Goal: Book appointment/travel/reservation

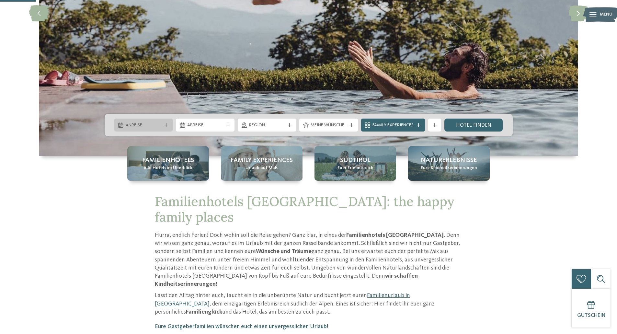
click at [156, 125] on span "Anreise" at bounding box center [144, 125] width 36 height 6
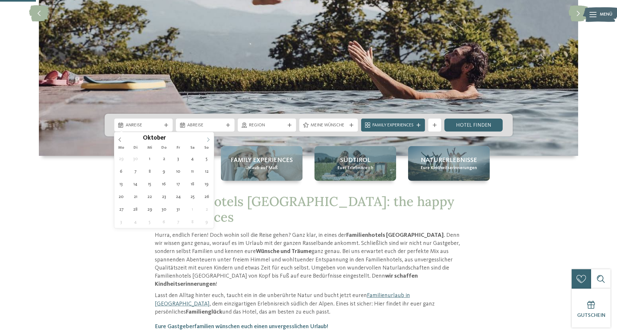
click at [211, 137] on span at bounding box center [208, 137] width 11 height 11
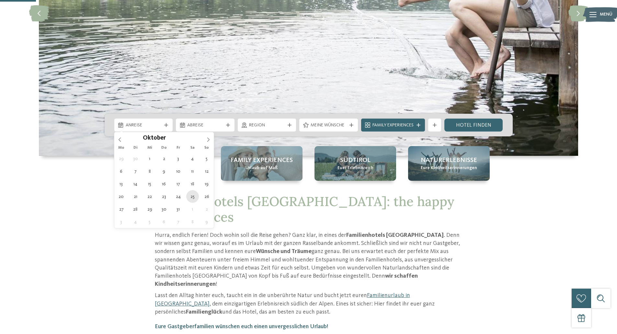
type div "25.10.2025"
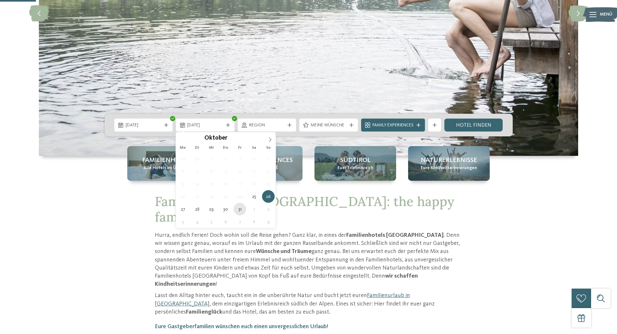
type div "31.10.2025"
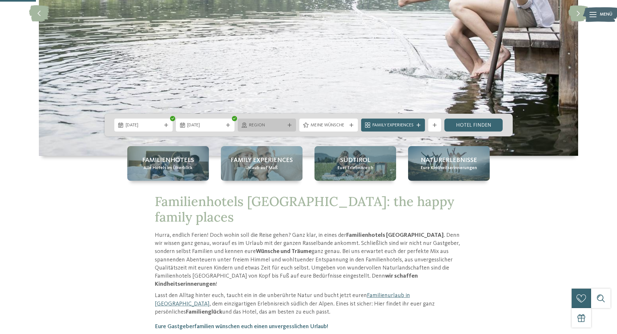
click at [274, 124] on span "Region" at bounding box center [267, 125] width 36 height 6
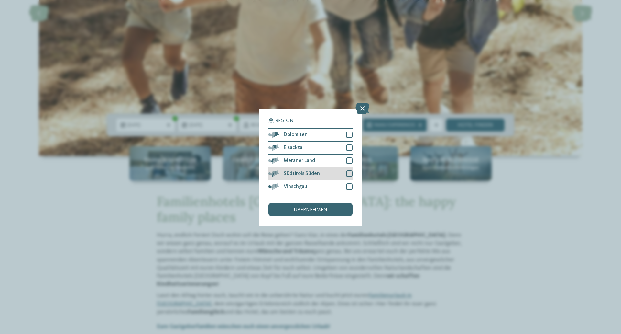
click at [342, 175] on div "Südtirols Süden" at bounding box center [311, 173] width 84 height 13
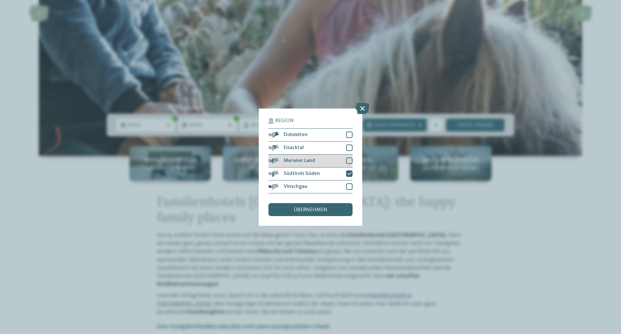
click at [340, 164] on div "Meraner Land" at bounding box center [311, 160] width 84 height 13
click at [330, 212] on div "übernehmen" at bounding box center [311, 209] width 84 height 13
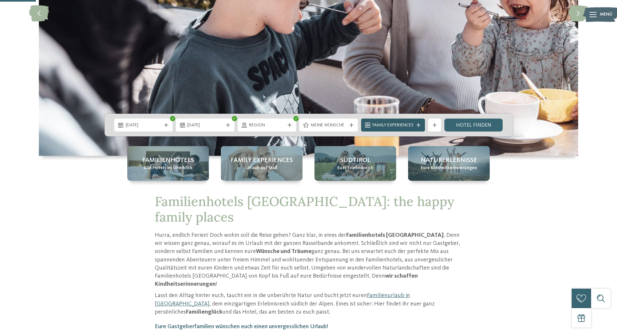
click at [410, 124] on span "Family Experiences" at bounding box center [392, 125] width 41 height 6
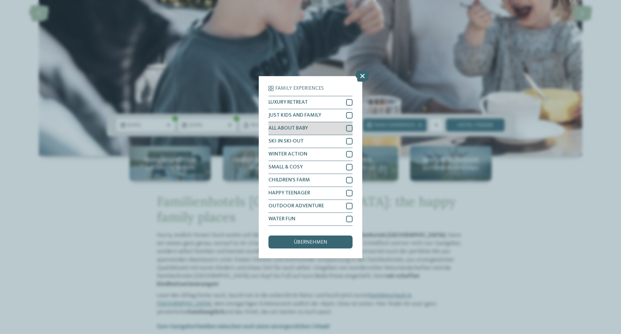
click at [349, 128] on div at bounding box center [349, 128] width 6 height 6
click at [351, 113] on div at bounding box center [349, 115] width 6 height 6
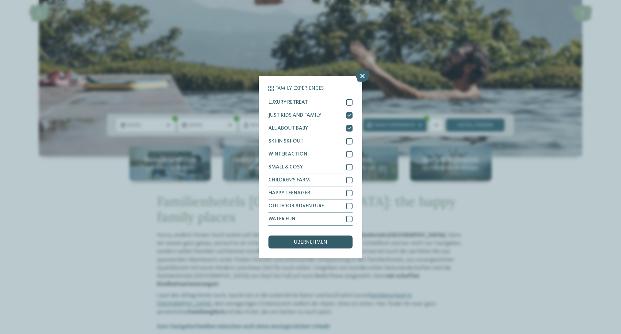
click at [338, 243] on div "übernehmen" at bounding box center [311, 241] width 84 height 13
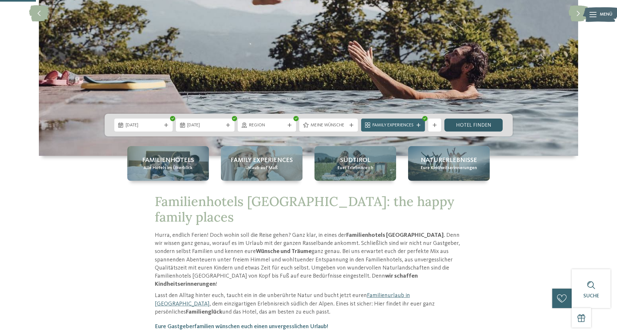
click at [479, 127] on link "Hotel finden" at bounding box center [473, 124] width 59 height 13
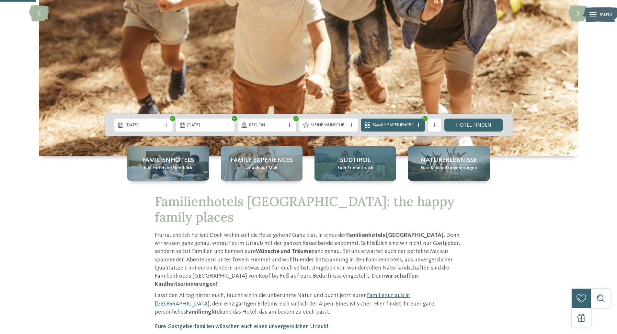
click at [337, 165] on div "Südtirol Euer Erlebnisreich" at bounding box center [355, 163] width 82 height 35
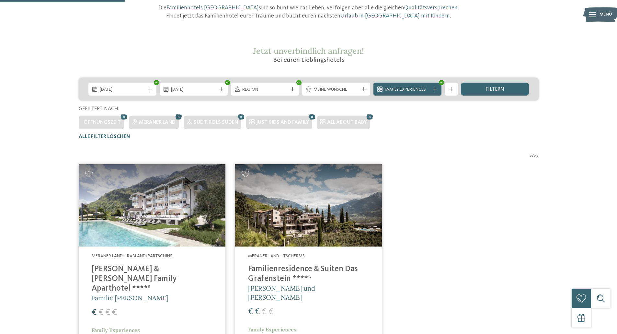
scroll to position [83, 0]
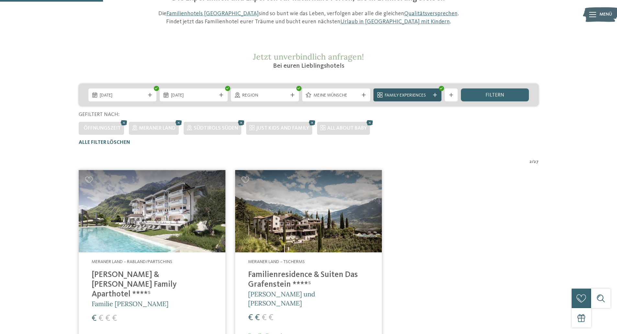
click at [435, 95] on icon at bounding box center [435, 95] width 4 height 4
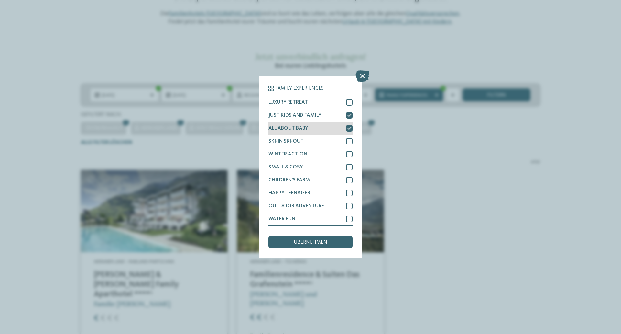
click at [345, 126] on div "ALL ABOUT BABY" at bounding box center [311, 128] width 84 height 13
click at [348, 117] on icon at bounding box center [350, 115] width 4 height 4
click at [328, 247] on div "übernehmen" at bounding box center [311, 241] width 84 height 13
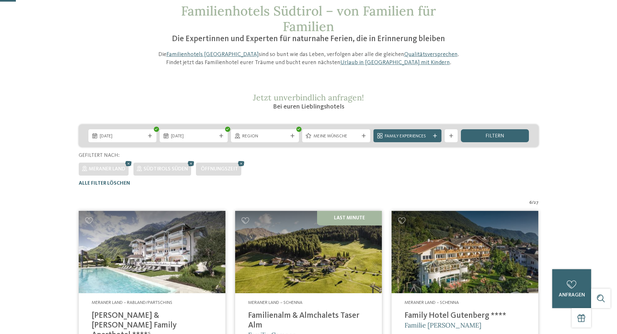
scroll to position [18, 0]
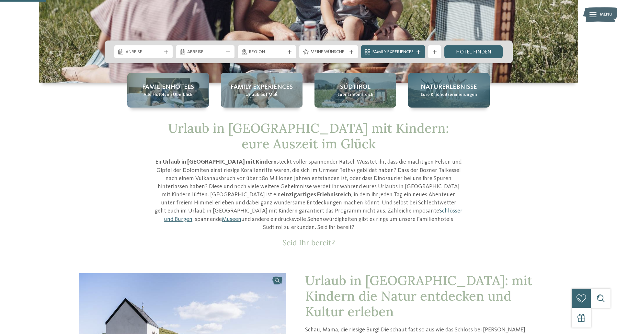
scroll to position [65, 0]
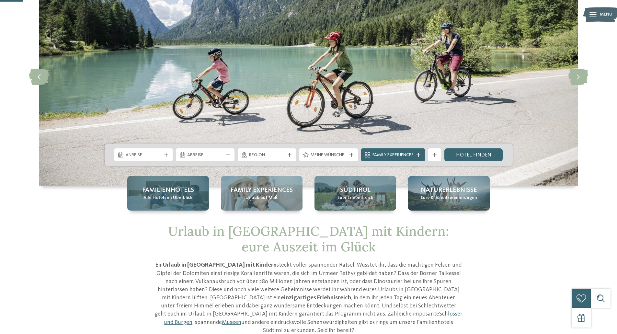
click at [182, 196] on span "Alle Hotels im Überblick" at bounding box center [167, 198] width 49 height 6
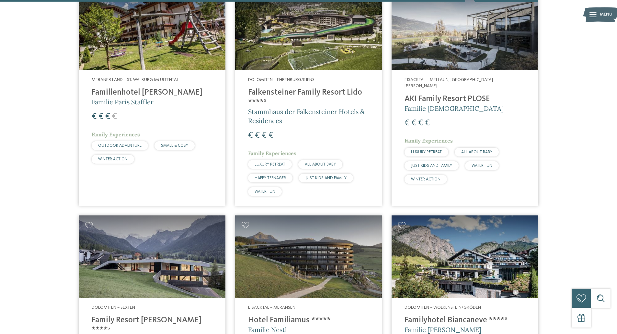
scroll to position [1651, 0]
